Goal: Information Seeking & Learning: Learn about a topic

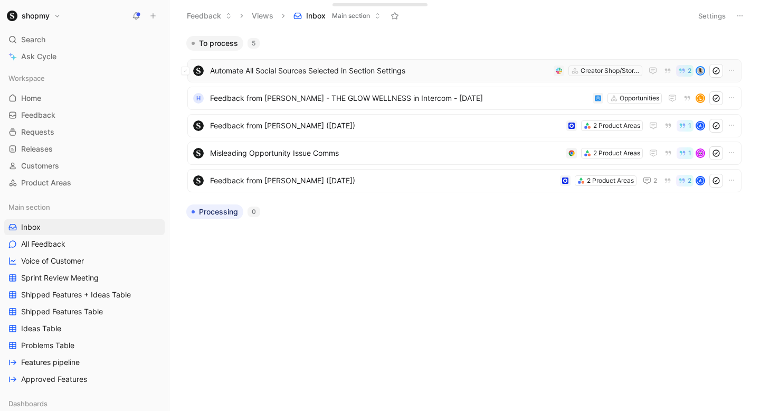
click at [292, 73] on span "Automate All Social Sources Selected in Section Settings" at bounding box center [379, 70] width 339 height 13
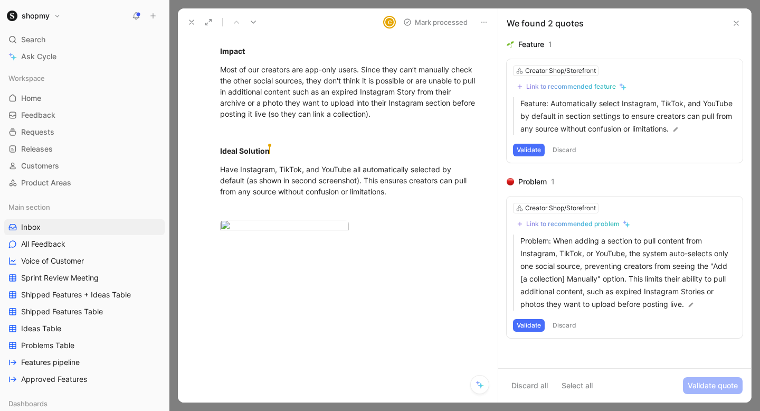
scroll to position [248, 0]
click at [302, 252] on div "Problem When adding a section intended to pull content from Instagram, TikTok, …" at bounding box center [349, 112] width 298 height 334
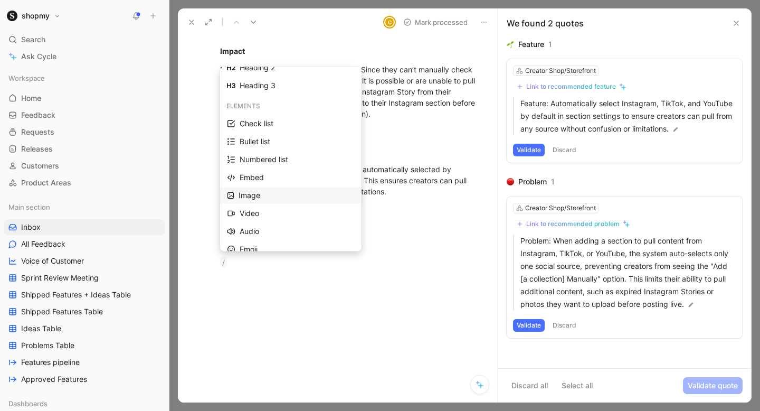
scroll to position [76, 0]
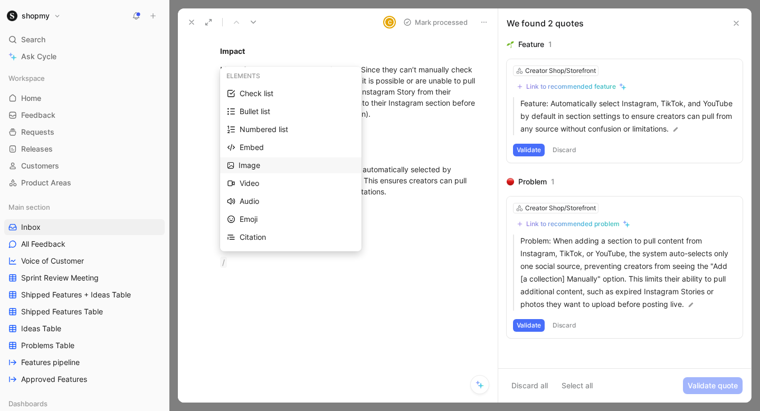
click at [266, 162] on div "Image" at bounding box center [297, 165] width 116 height 13
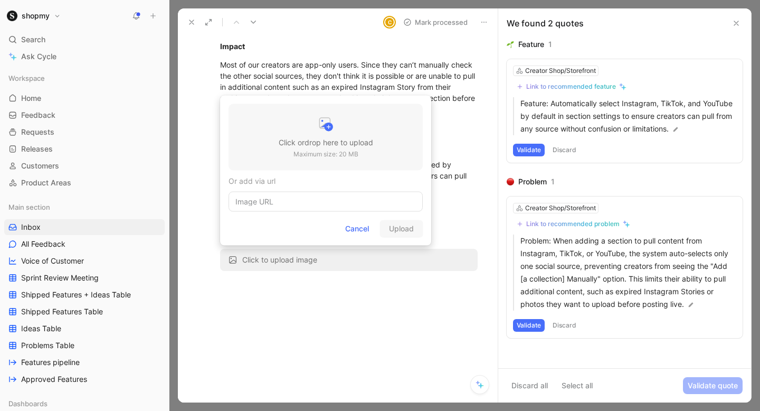
click at [299, 117] on div at bounding box center [326, 125] width 94 height 21
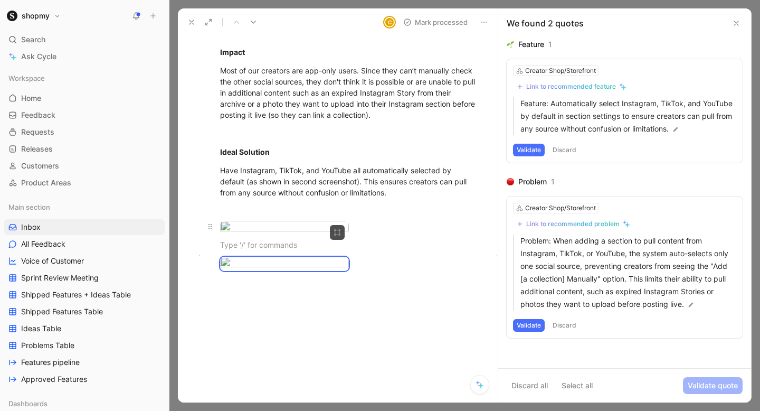
scroll to position [243, 0]
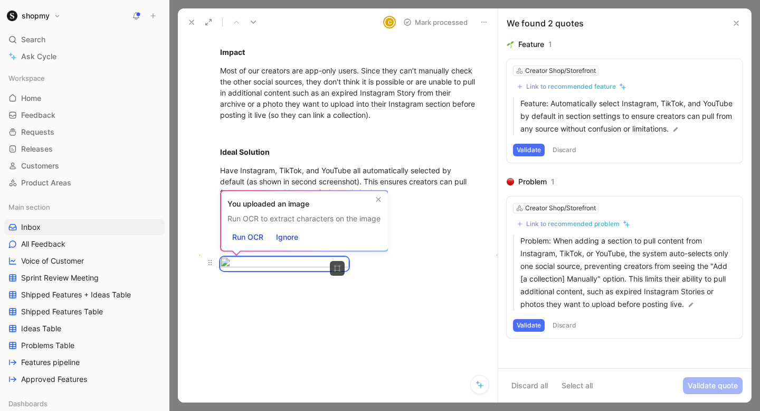
click at [228, 287] on body "shopmy Search ⌘ K Ask Cycle Workspace Home G then H Feedback G then F Requests …" at bounding box center [380, 205] width 760 height 411
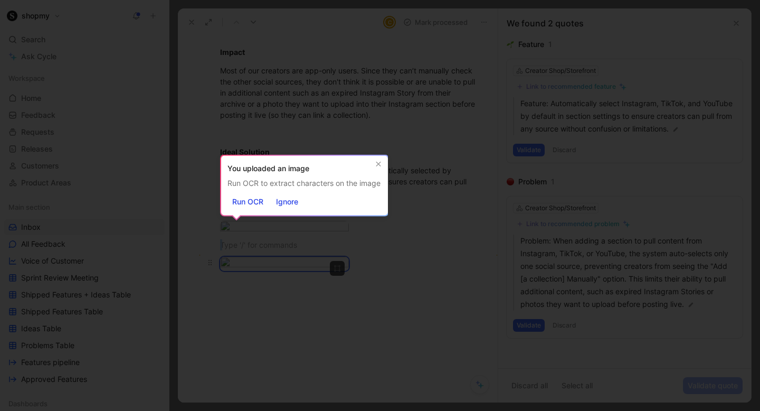
scroll to position [380, 0]
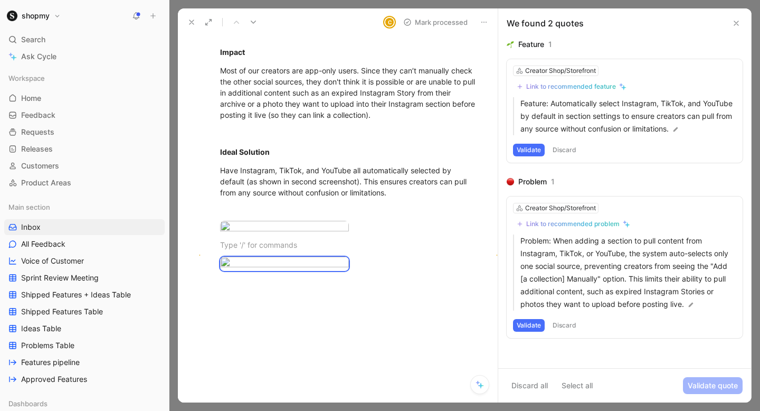
click at [498, 410] on div at bounding box center [380, 411] width 760 height 0
click at [401, 271] on div at bounding box center [349, 264] width 258 height 14
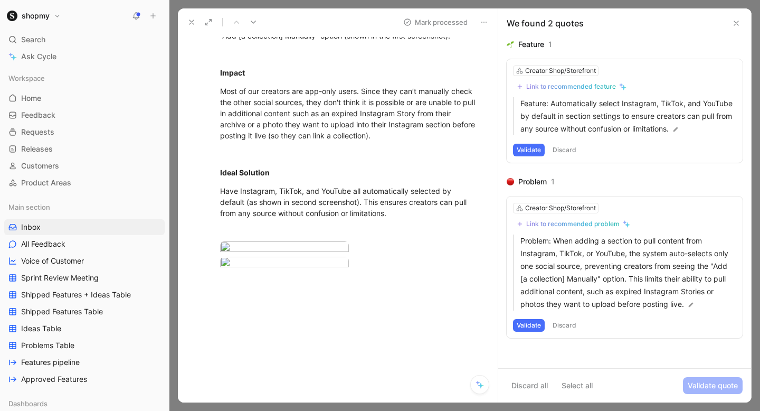
scroll to position [243, 0]
